Goal: Task Accomplishment & Management: Complete application form

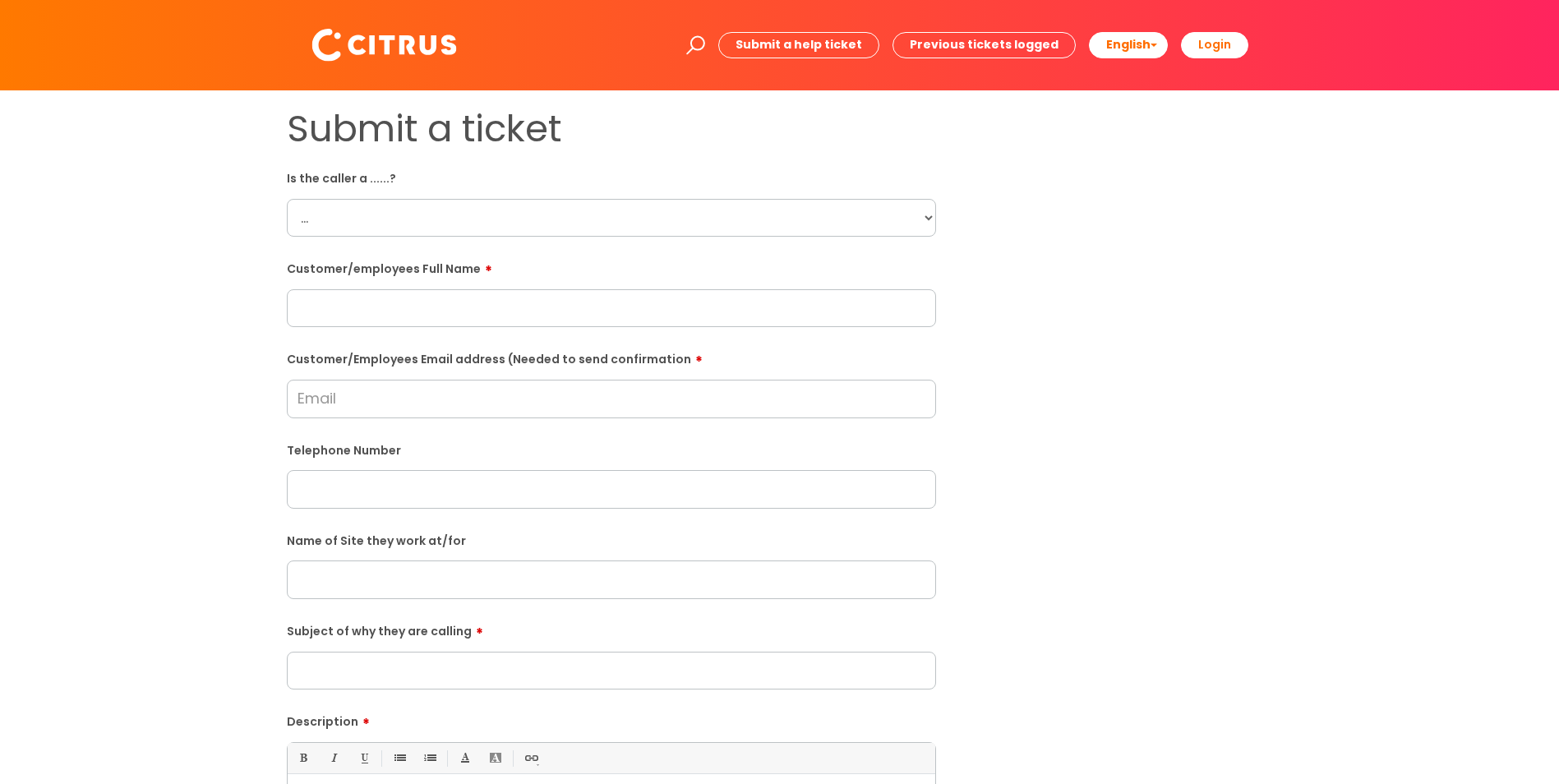
click at [379, 209] on select "... Citrus Customer Citrus Employee [DEMOGRAPHIC_DATA] Supplier" at bounding box center [611, 217] width 649 height 38
select select "Citrus Employee"
click at [287, 199] on select "... Citrus Customer Citrus Employee [DEMOGRAPHIC_DATA] Supplier" at bounding box center [611, 217] width 649 height 38
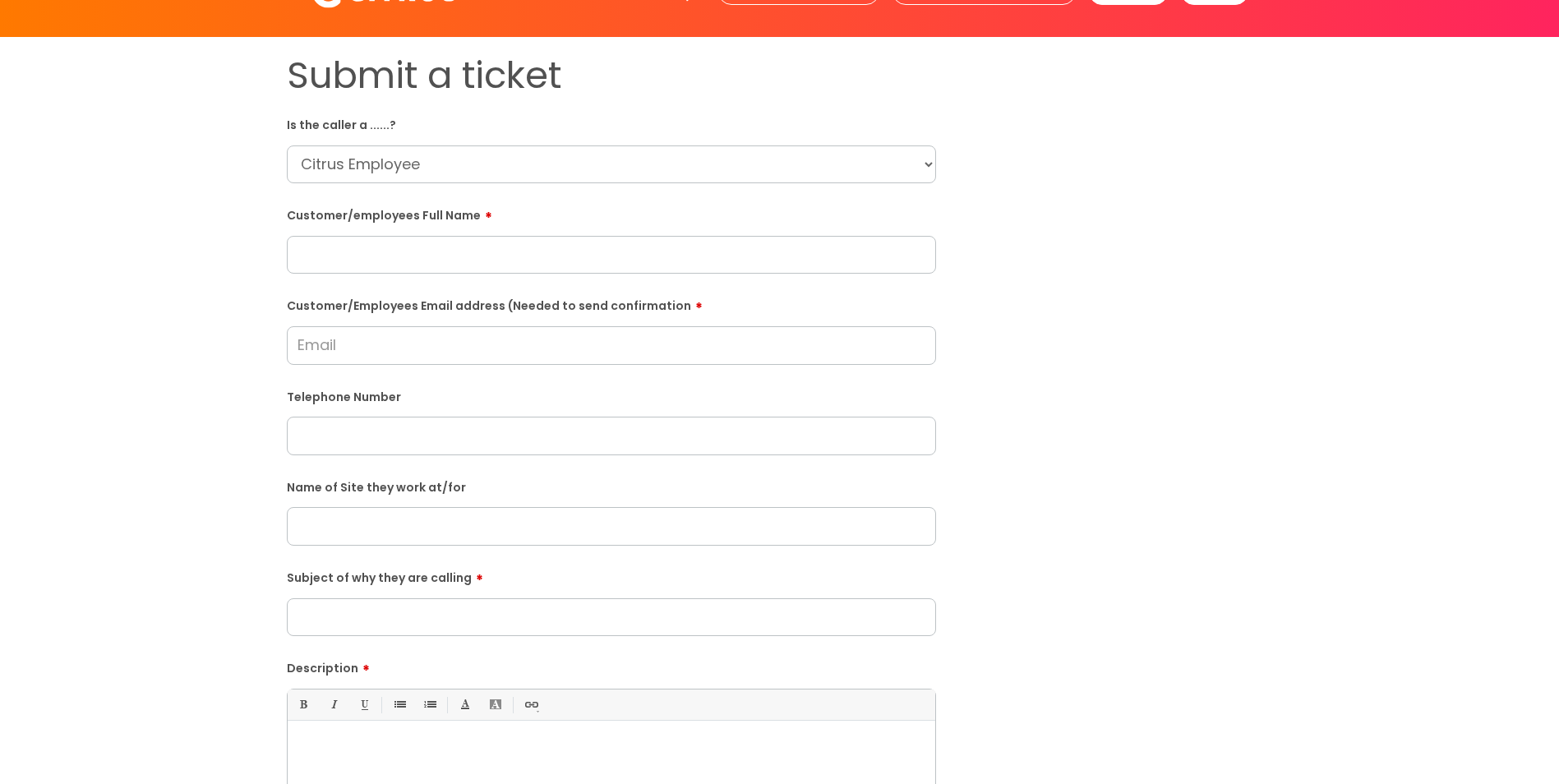
scroll to position [82, 0]
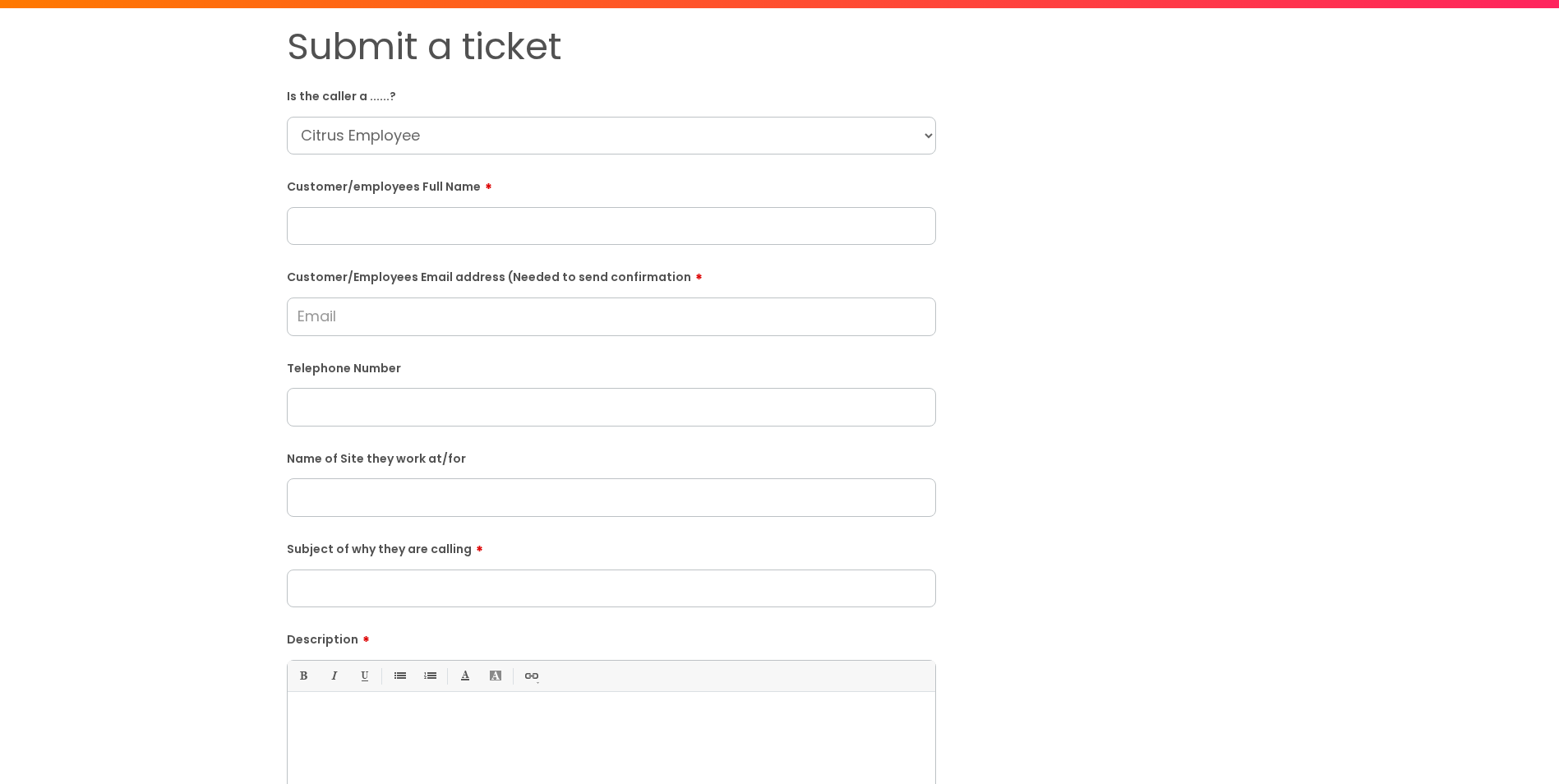
click at [627, 485] on input "text" at bounding box center [611, 496] width 649 height 38
drag, startPoint x: 468, startPoint y: 497, endPoint x: 408, endPoint y: 510, distance: 61.4
click at [408, 510] on input "Harvest Bar Ainsbuty" at bounding box center [611, 496] width 649 height 38
click at [527, 501] on input "Harvest Bar Ainsbury" at bounding box center [611, 496] width 649 height 38
drag, startPoint x: 529, startPoint y: 498, endPoint x: 284, endPoint y: 498, distance: 245.0
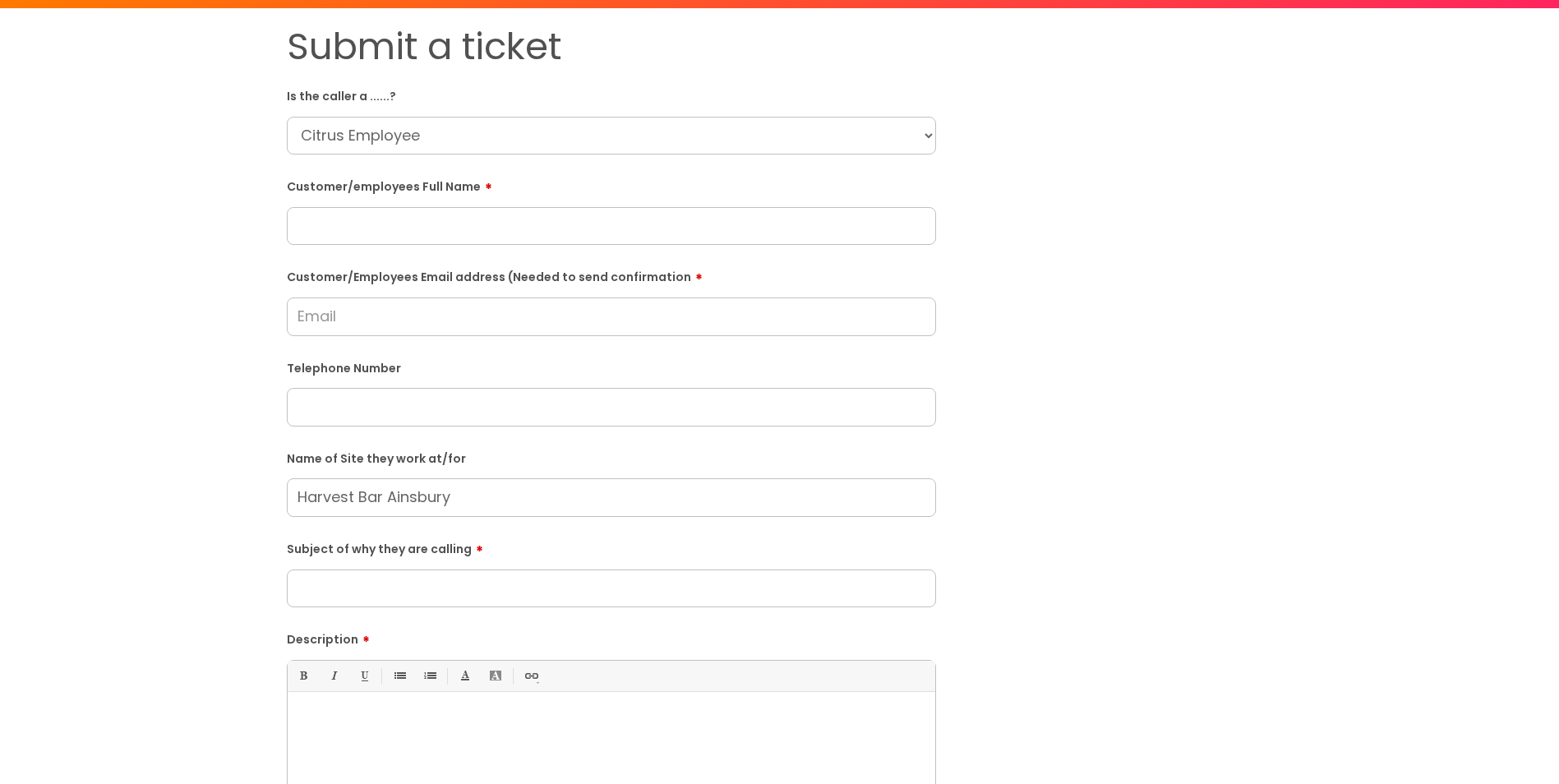
click at [284, 498] on div "Submit a ticket Is the caller a ......? ... Citrus Customer Citrus Employee [DE…" at bounding box center [611, 497] width 674 height 946
type input "Harvest Bar Ainsbury"
click at [512, 226] on input "text" at bounding box center [611, 226] width 649 height 38
paste input "[PERSON_NAME]"
type input "[PERSON_NAME]"
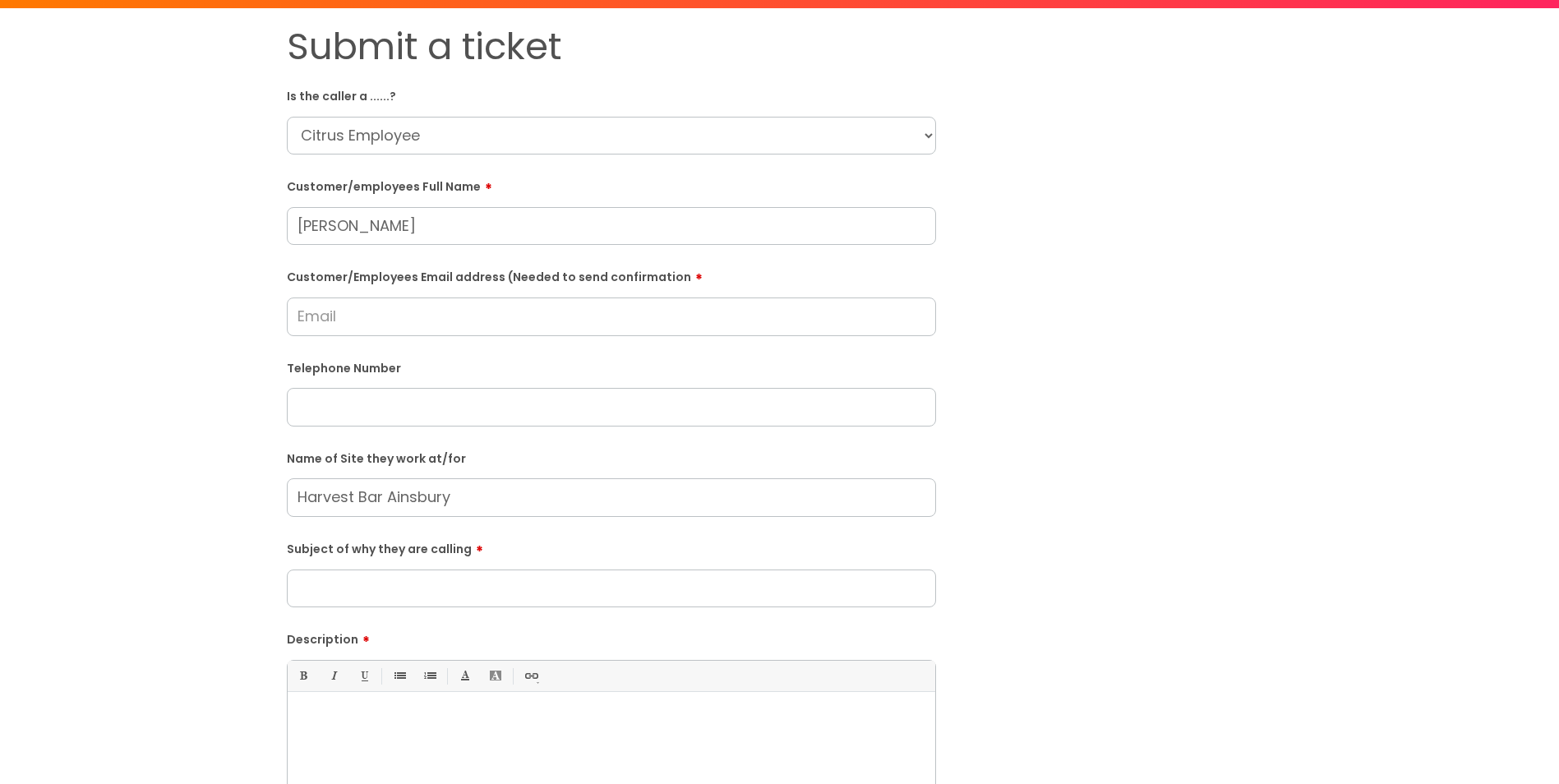
click at [554, 325] on input "Customer/Employees Email address (Needed to send confirmation" at bounding box center [611, 316] width 649 height 38
click at [549, 605] on input "Subject of why they are calling" at bounding box center [611, 588] width 649 height 38
click at [350, 410] on input "text" at bounding box center [611, 406] width 649 height 38
paste input "07462250952"
type input "07462250952"
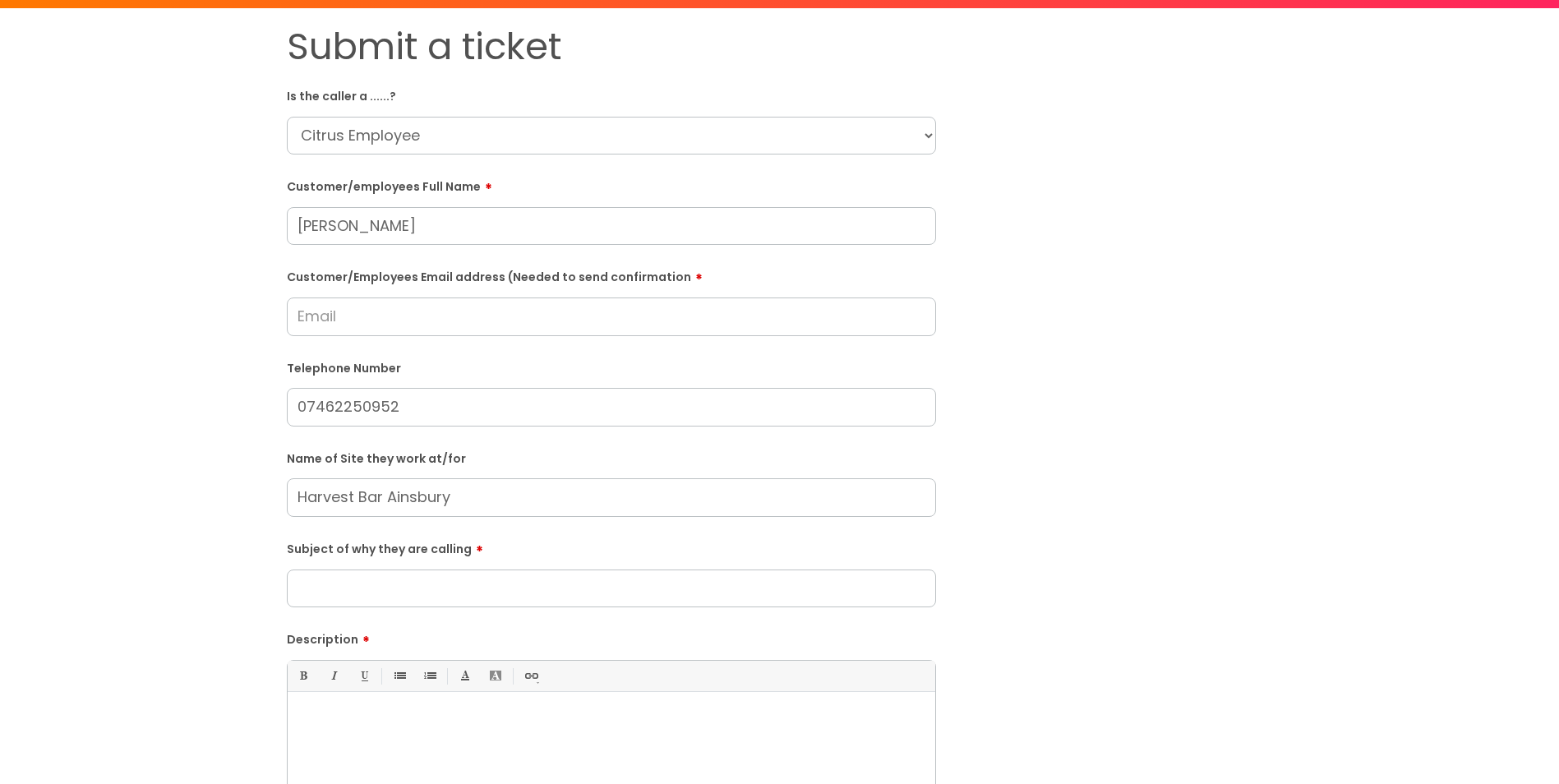
click at [424, 582] on input "Subject of why they are calling" at bounding box center [611, 588] width 649 height 38
click at [352, 302] on input "Customer/Employees Email address (Needed to send confirmation" at bounding box center [611, 316] width 649 height 38
drag, startPoint x: 417, startPoint y: 332, endPoint x: 203, endPoint y: 357, distance: 215.5
click at [203, 357] on div "Submit a ticket Is the caller a ......? ... Citrus Customer Citrus Employee [DE…" at bounding box center [780, 497] width 1526 height 946
type input "[EMAIL_ADDRESS][DOMAIN_NAME]"
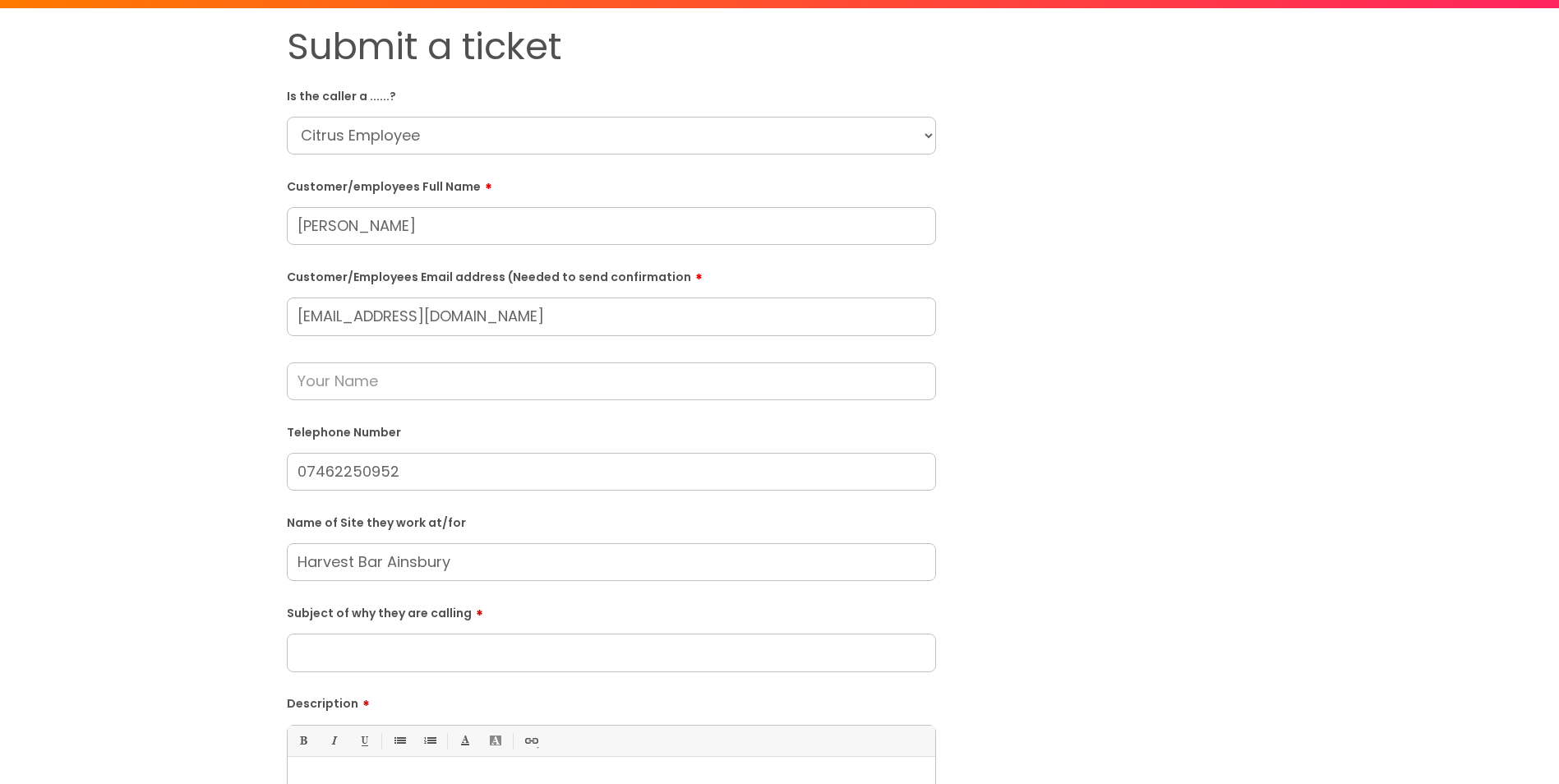
drag, startPoint x: 474, startPoint y: 564, endPoint x: 1465, endPoint y: 438, distance: 999.0
click at [438, 563] on input "Harvest Bar Ainsbury" at bounding box center [611, 561] width 649 height 38
click at [507, 555] on input "Harvest Bar Ainsbury" at bounding box center [611, 561] width 649 height 38
drag, startPoint x: 484, startPoint y: 564, endPoint x: 270, endPoint y: 574, distance: 214.2
click at [270, 574] on div "Submit a ticket Is the caller a ......? ... Citrus Customer Citrus Employee [DE…" at bounding box center [780, 530] width 1526 height 1011
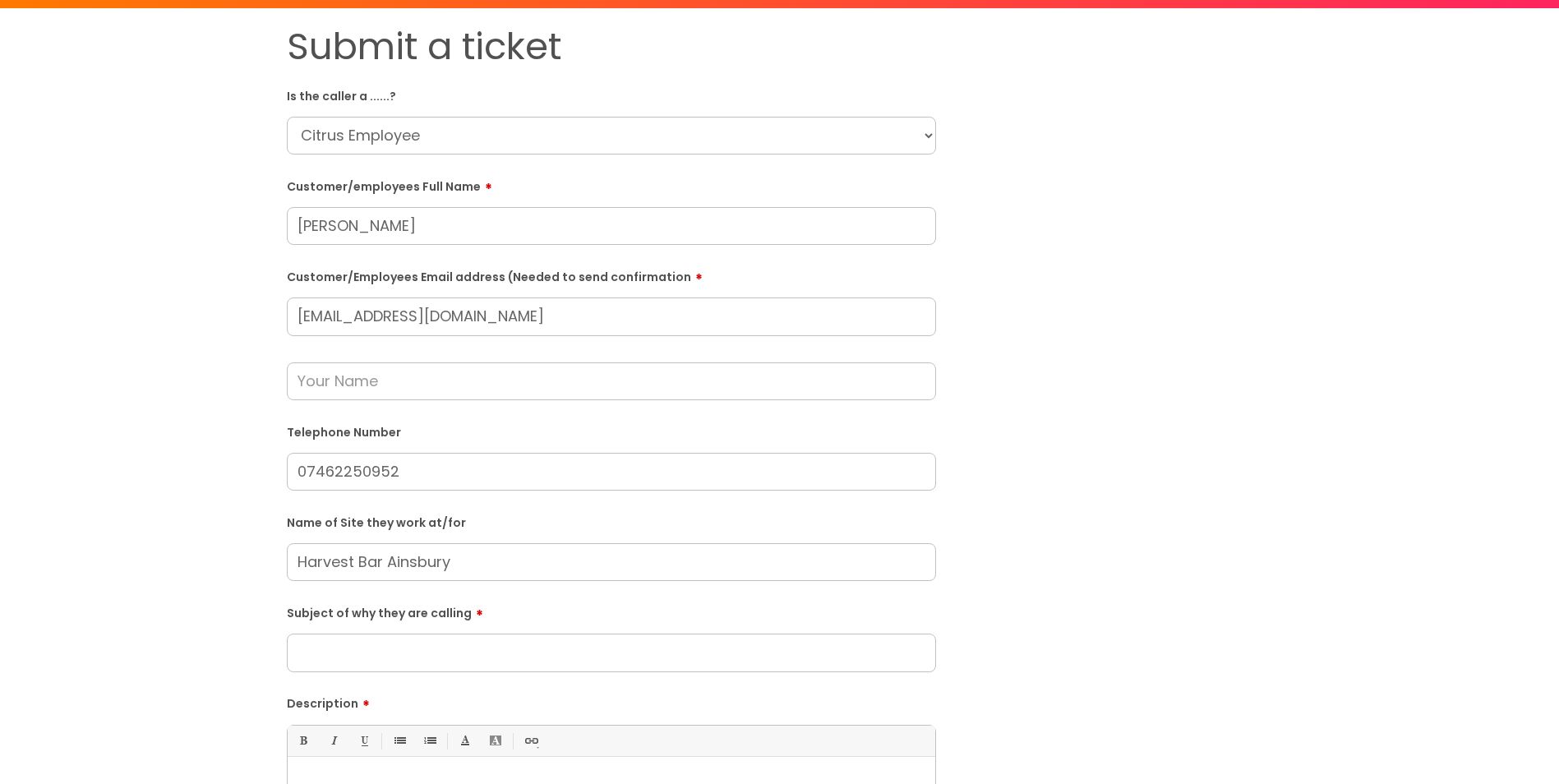
click at [485, 563] on input "Harvest Bar Ainsbury" at bounding box center [611, 561] width 649 height 38
drag, startPoint x: 524, startPoint y: 559, endPoint x: 389, endPoint y: 561, distance: 135.0
click at [389, 561] on input "Harvest Bar Ainsbury" at bounding box center [611, 561] width 649 height 38
paste input "text"
type input "Harvest Bar Ainsbury"
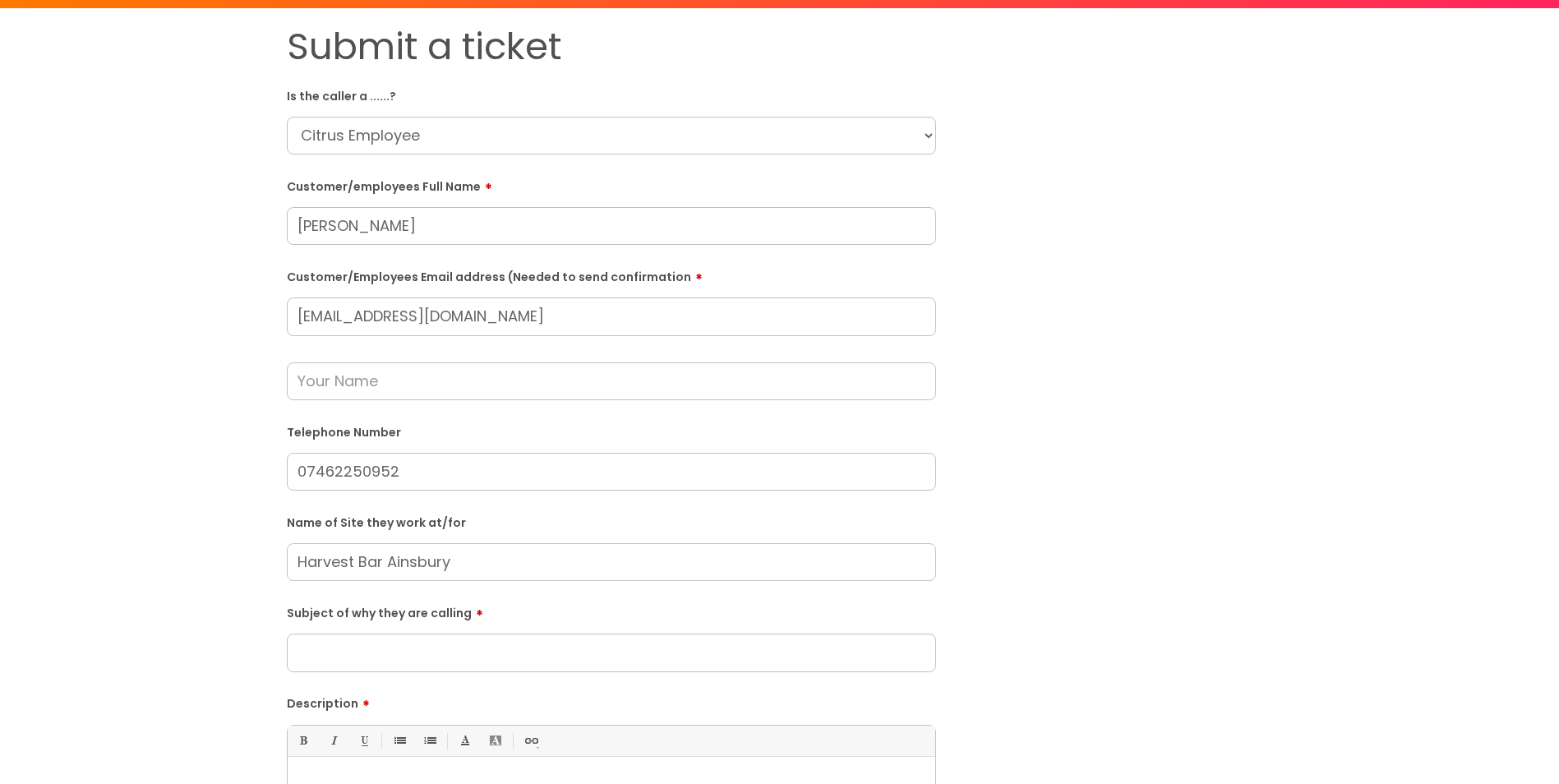
click at [485, 631] on div "Subject of why they are calling" at bounding box center [611, 635] width 649 height 73
click at [485, 645] on input "Subject of why they are calling" at bounding box center [611, 652] width 649 height 38
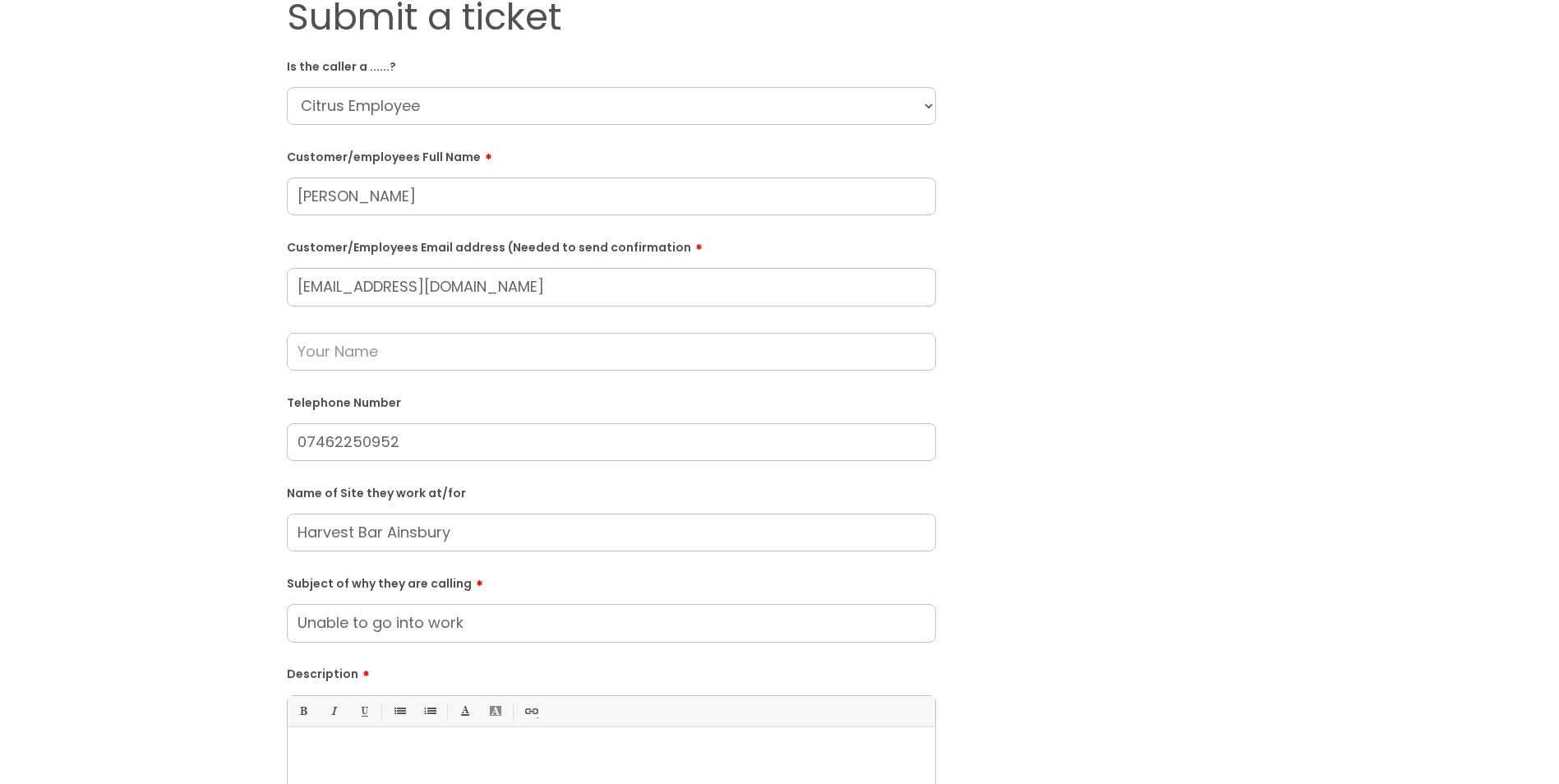
scroll to position [165, 0]
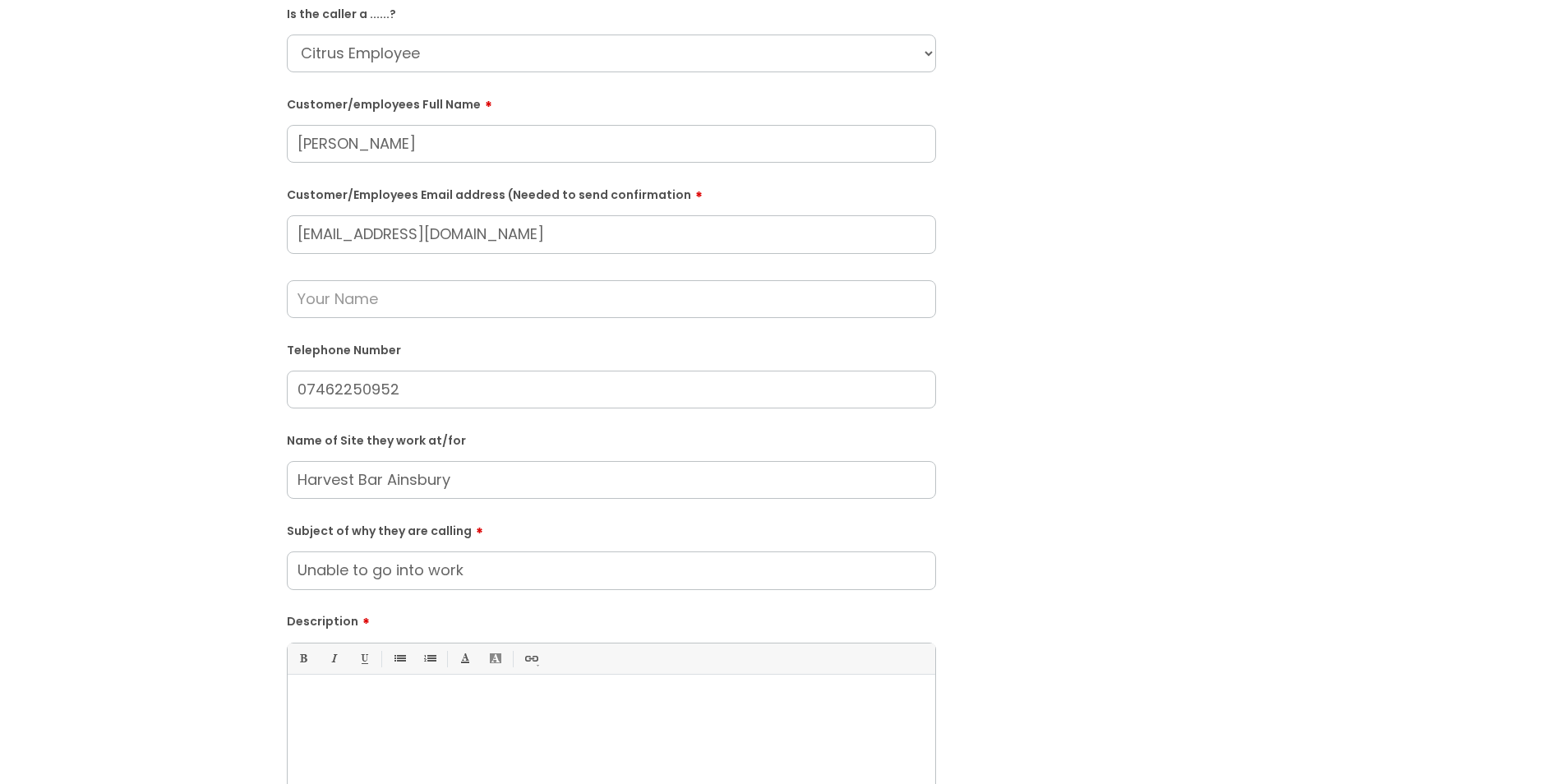
type input "Unable to go into work"
click at [362, 305] on input "text" at bounding box center [611, 299] width 649 height 38
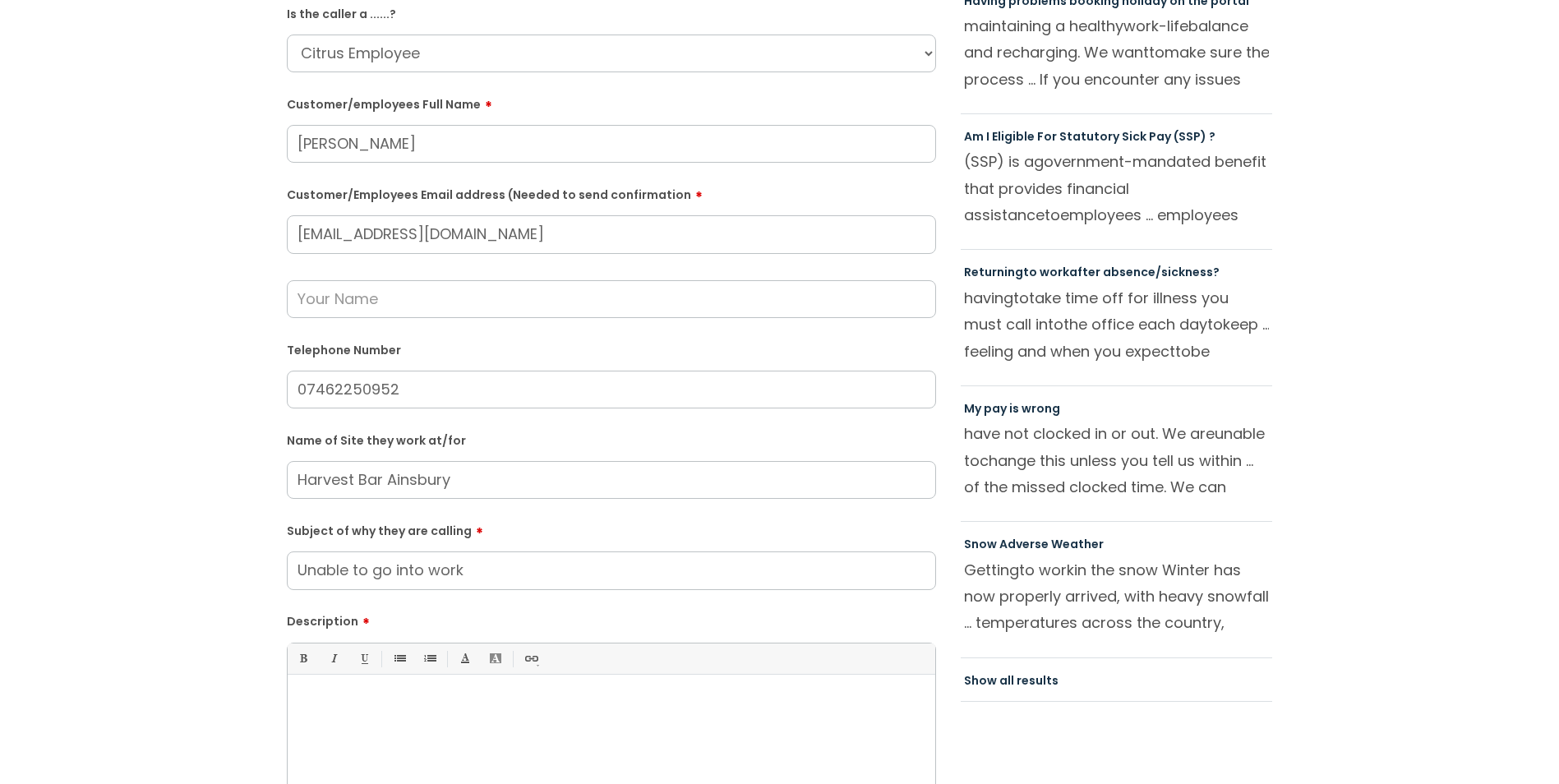
type input ","
type input "m"
type input "Moneypenny"
click at [536, 619] on html "Enter your search term here... Search Submit a help ticket Previous tickets log…" at bounding box center [780, 227] width 1559 height 784
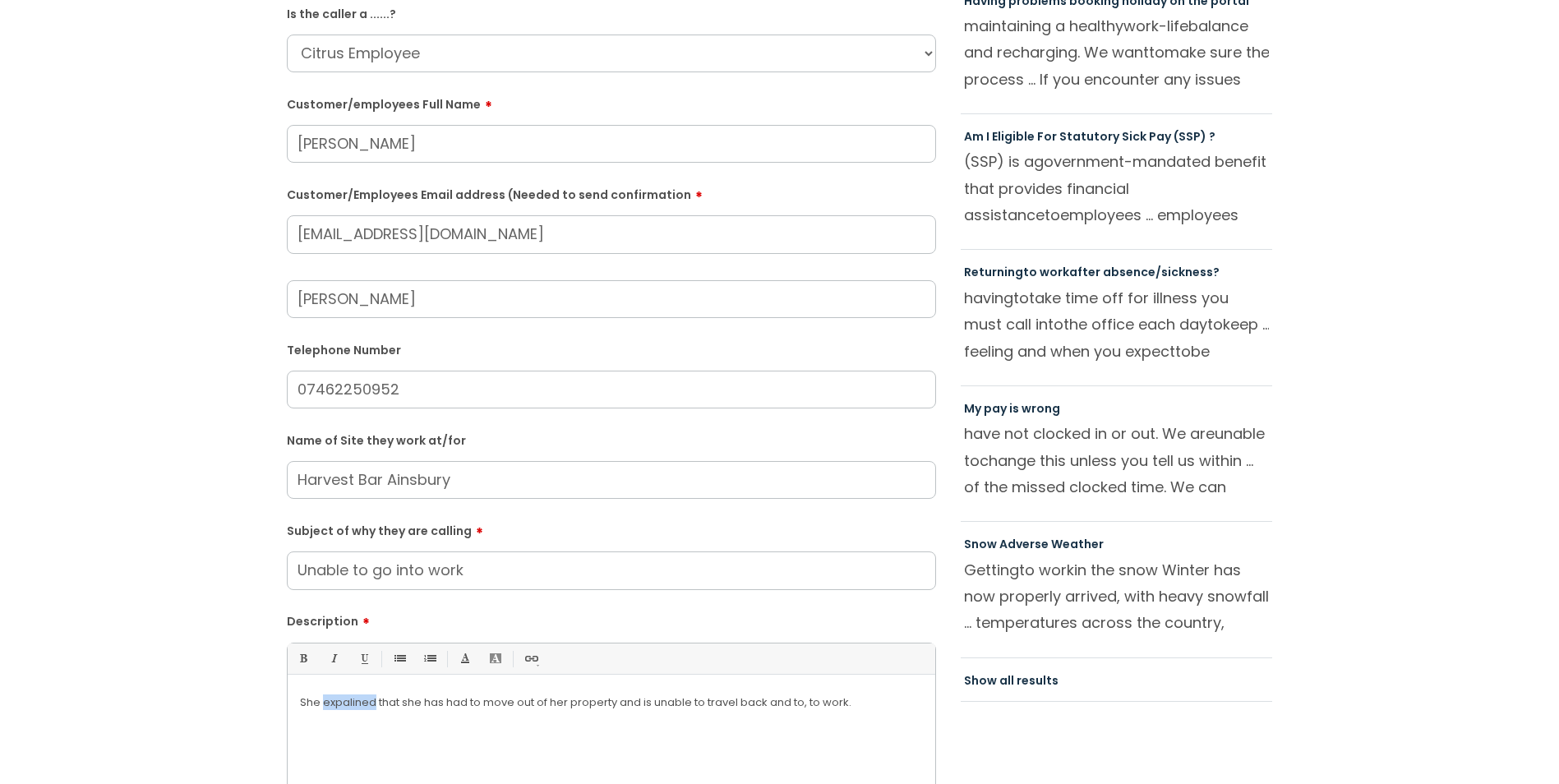
click at [350, 701] on p "She expalined that she has had to move out of her property and is unable to tra…" at bounding box center [611, 703] width 623 height 15
click at [351, 698] on p "She expalined that she has had to move out of her property and is unable to tra…" at bounding box center [611, 703] width 623 height 15
drag, startPoint x: 866, startPoint y: 711, endPoint x: 147, endPoint y: 755, distance: 720.3
click at [147, 755] on div "Submit a ticket Is the caller a ......? ... Citrus Customer Citrus Employee Con…" at bounding box center [780, 447] width 1526 height 1011
copy p "She explained that she has had to move out of her property and is unable to tra…"
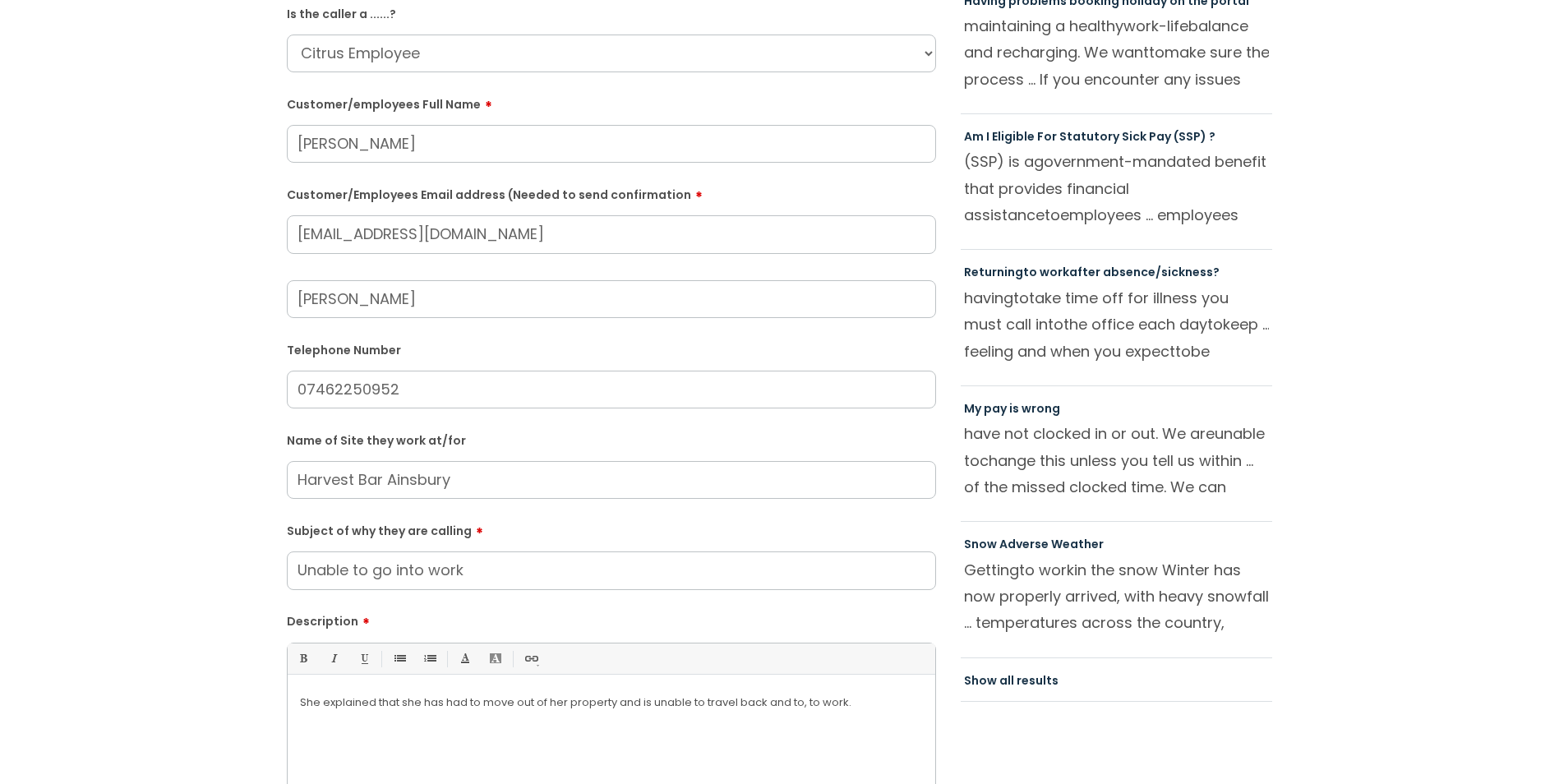
drag, startPoint x: 396, startPoint y: 475, endPoint x: 283, endPoint y: 471, distance: 113.1
click at [283, 471] on div "Submit a ticket Is the caller a ......? ... Citrus Customer Citrus Employee Con…" at bounding box center [611, 447] width 674 height 1011
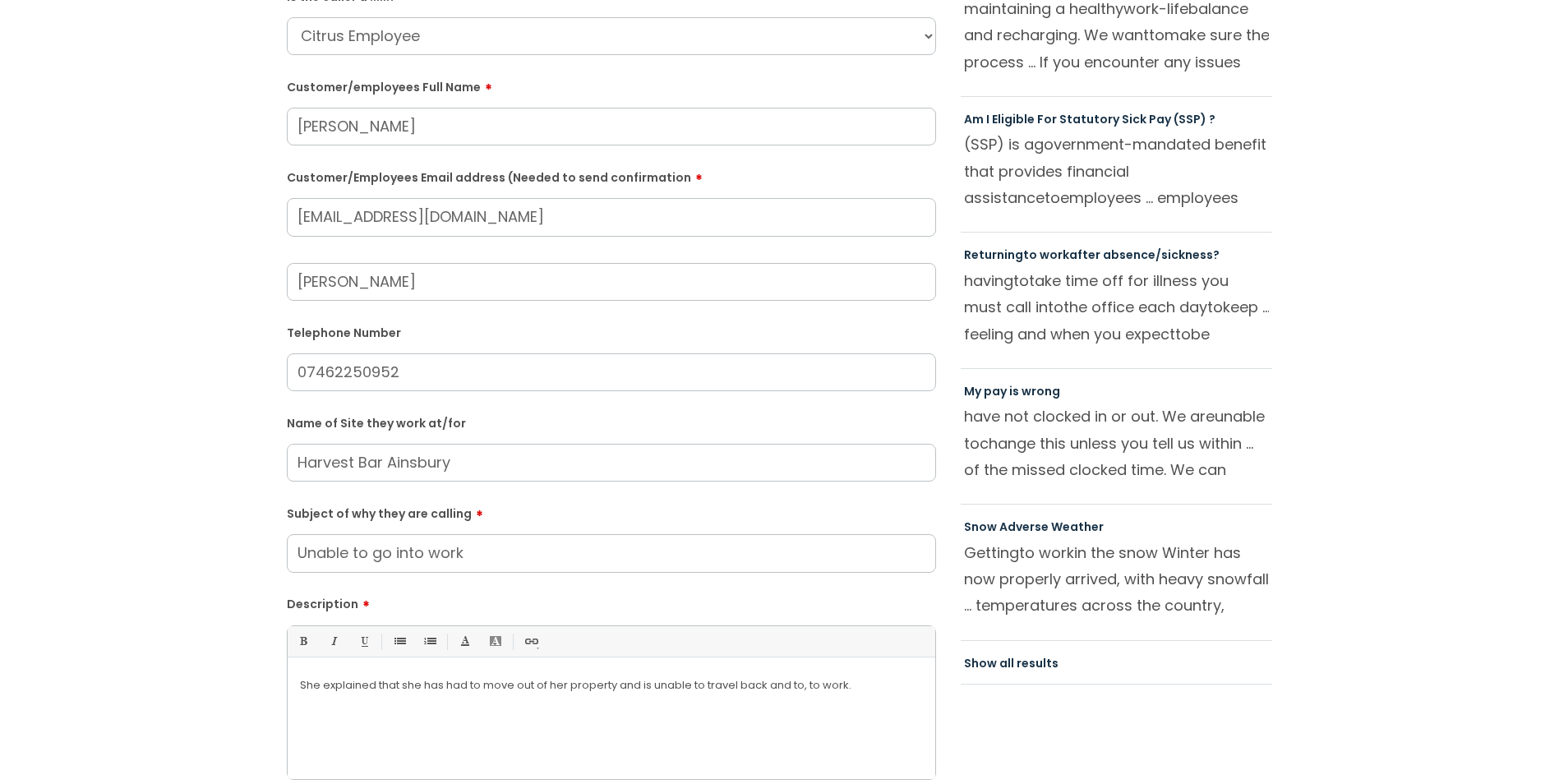
scroll to position [410, 0]
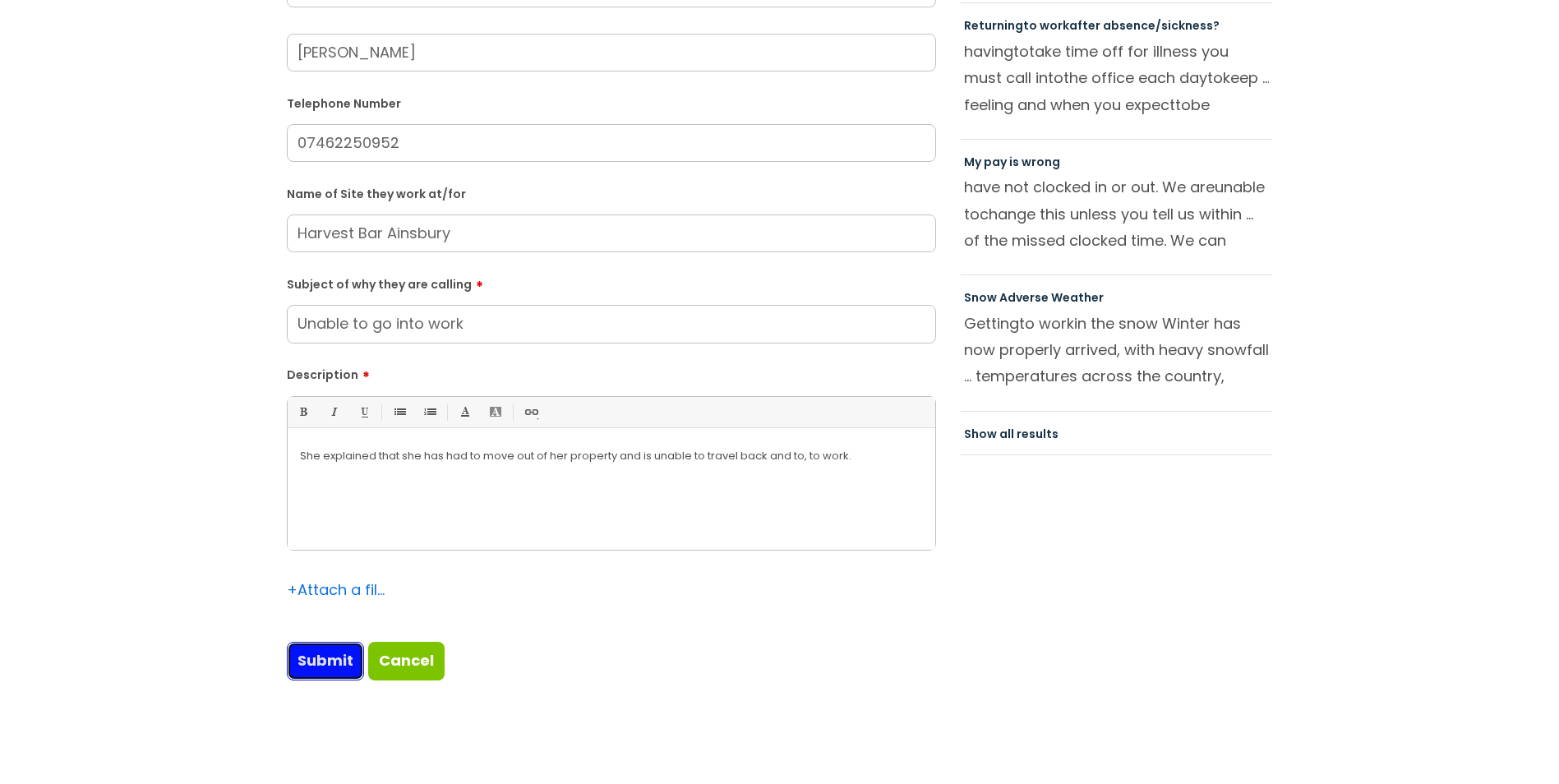
click at [290, 669] on input "Submit" at bounding box center [325, 660] width 78 height 38
type input "Please Wait..."
